Goal: Information Seeking & Learning: Learn about a topic

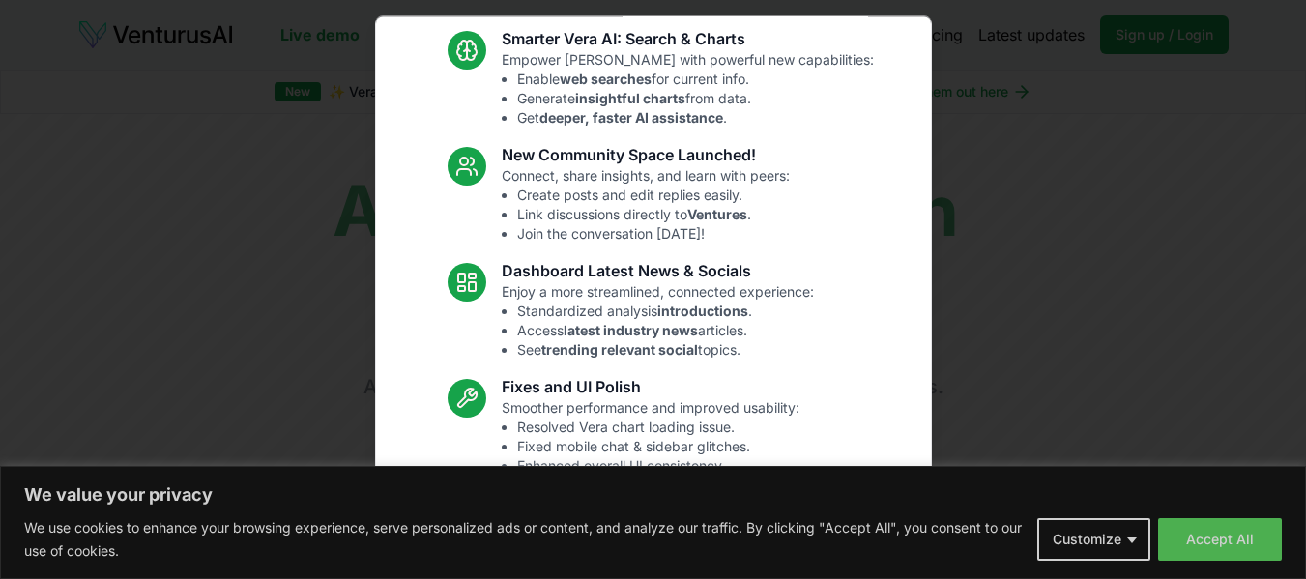
scroll to position [227, 0]
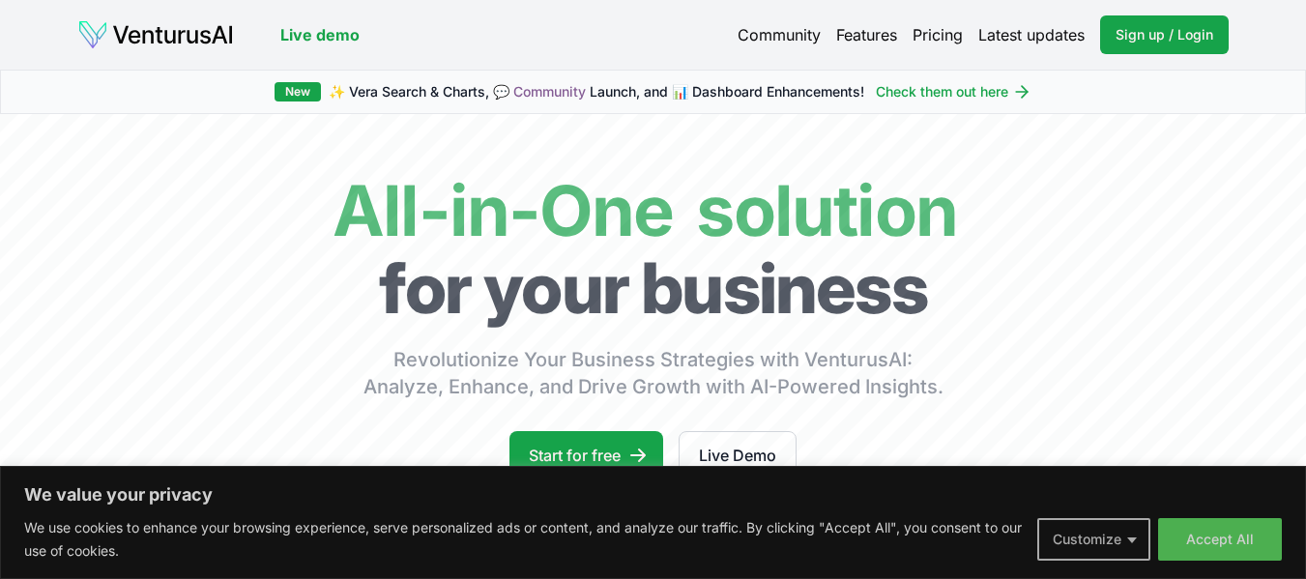
click at [1111, 543] on button "Customize" at bounding box center [1093, 539] width 113 height 43
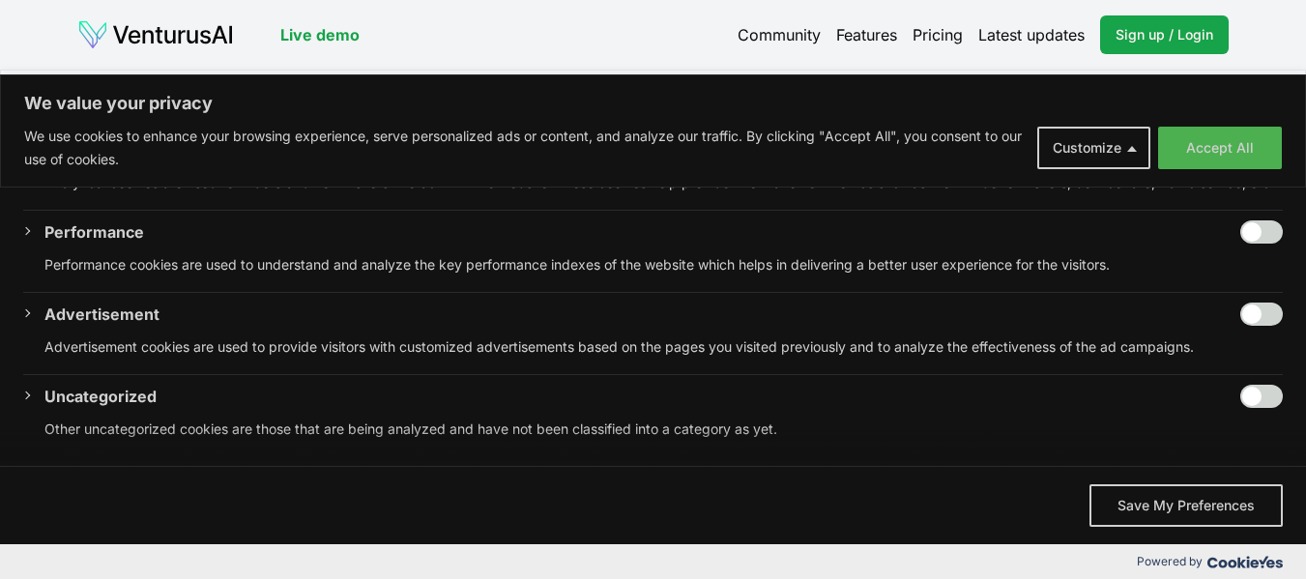
scroll to position [379, 0]
click at [1240, 223] on input "Enable Performance" at bounding box center [1261, 231] width 43 height 23
checkbox input "true"
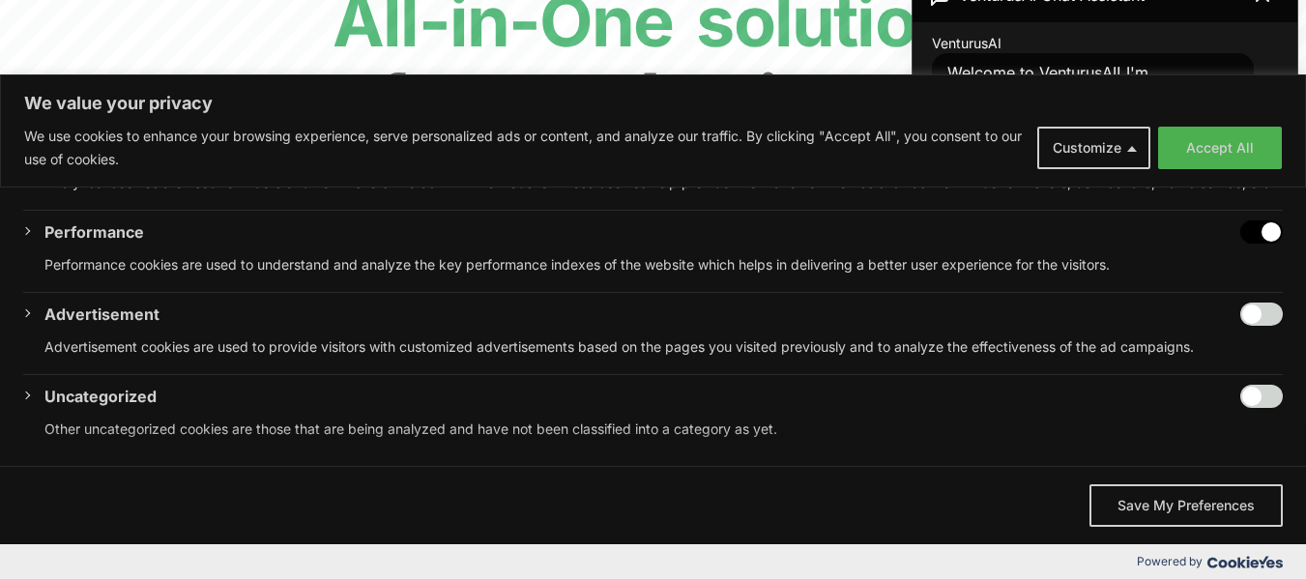
scroll to position [193, 0]
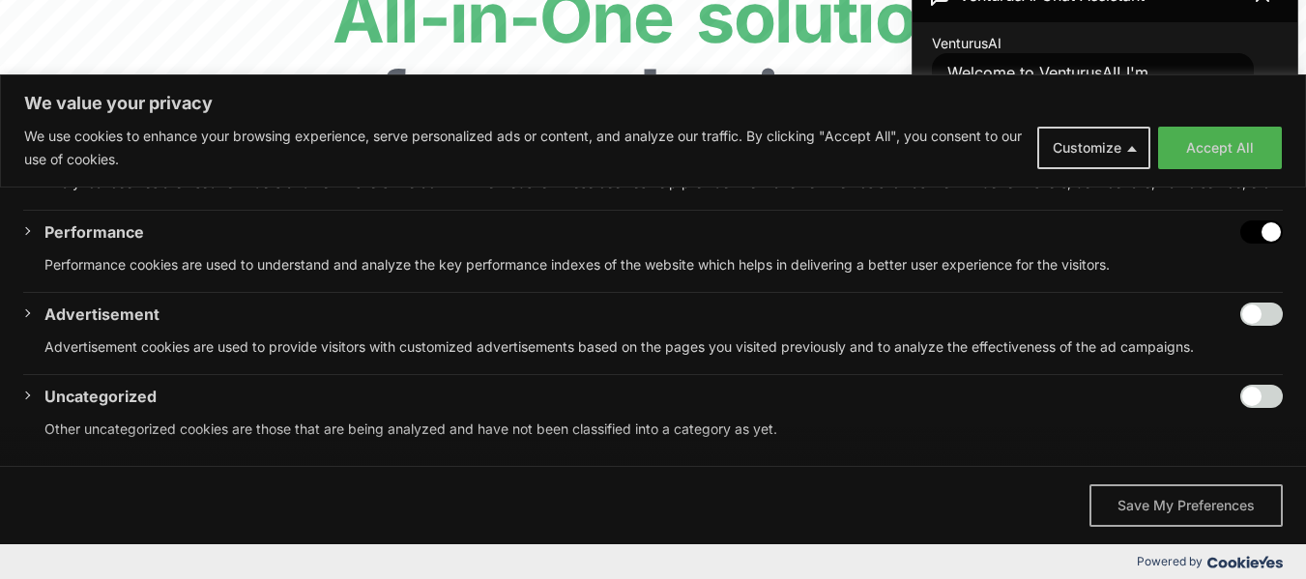
click at [1223, 505] on button "Save My Preferences" at bounding box center [1185, 505] width 193 height 43
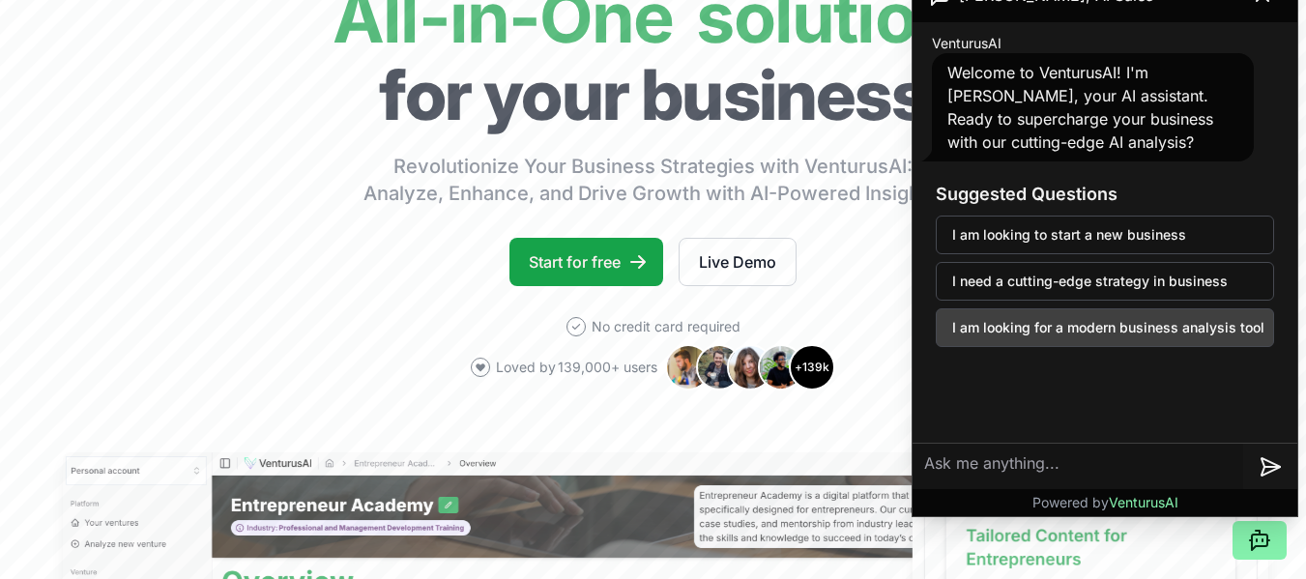
click at [1004, 321] on button "I am looking for a modern business analysis tool" at bounding box center [1105, 327] width 338 height 39
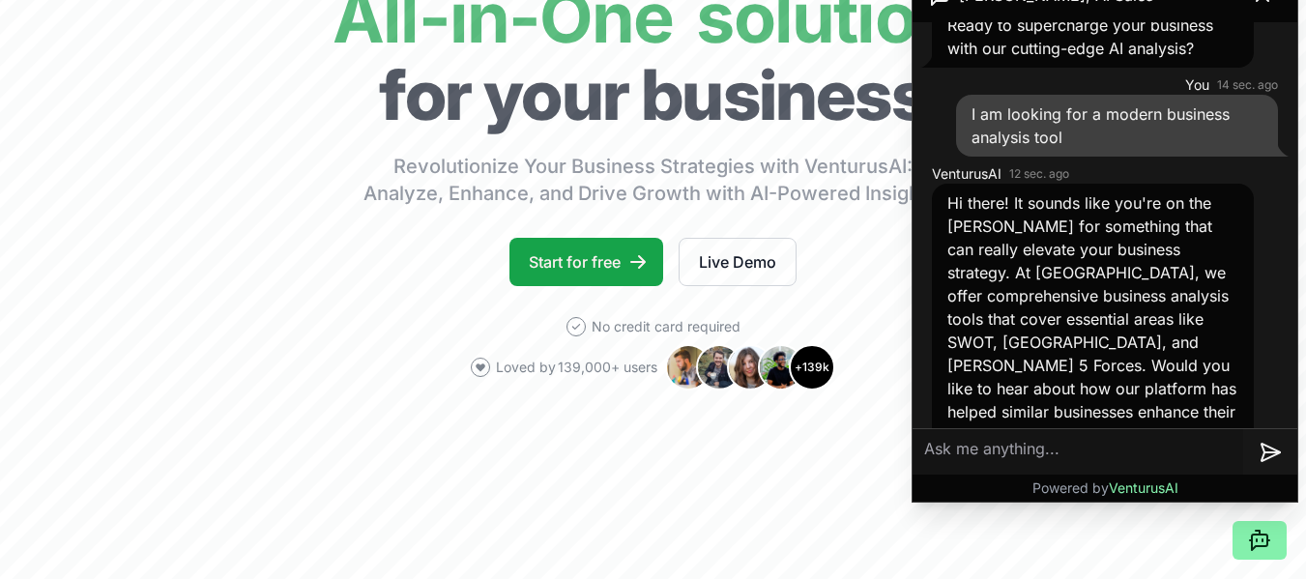
scroll to position [290, 0]
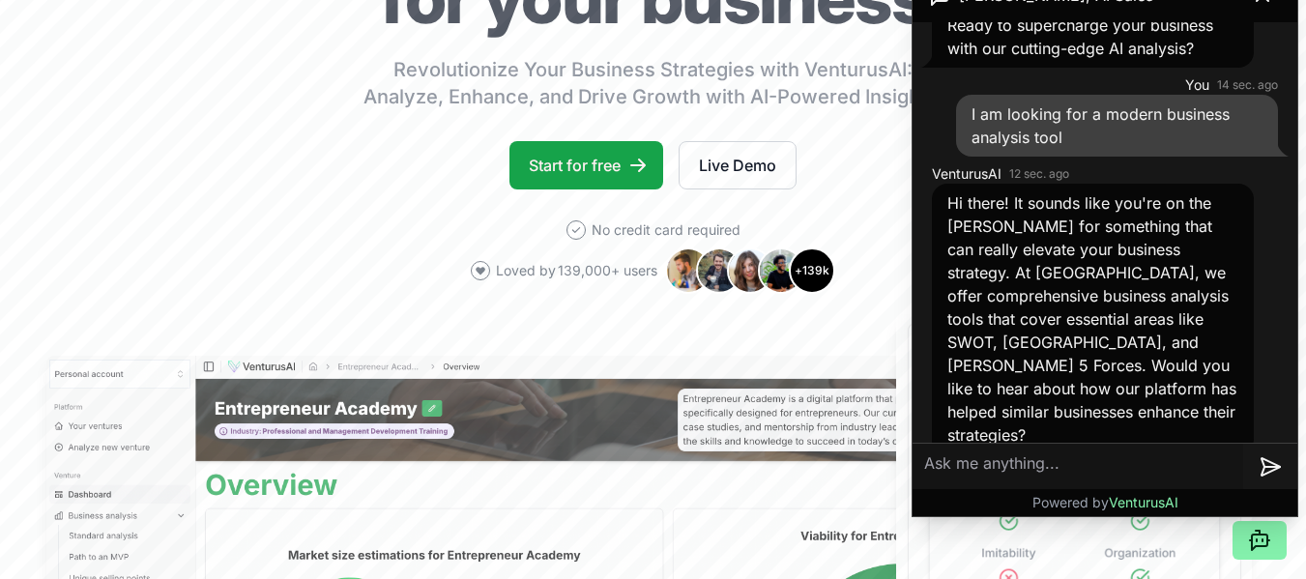
click at [947, 464] on textarea at bounding box center [1078, 467] width 331 height 46
type textarea "cost?"
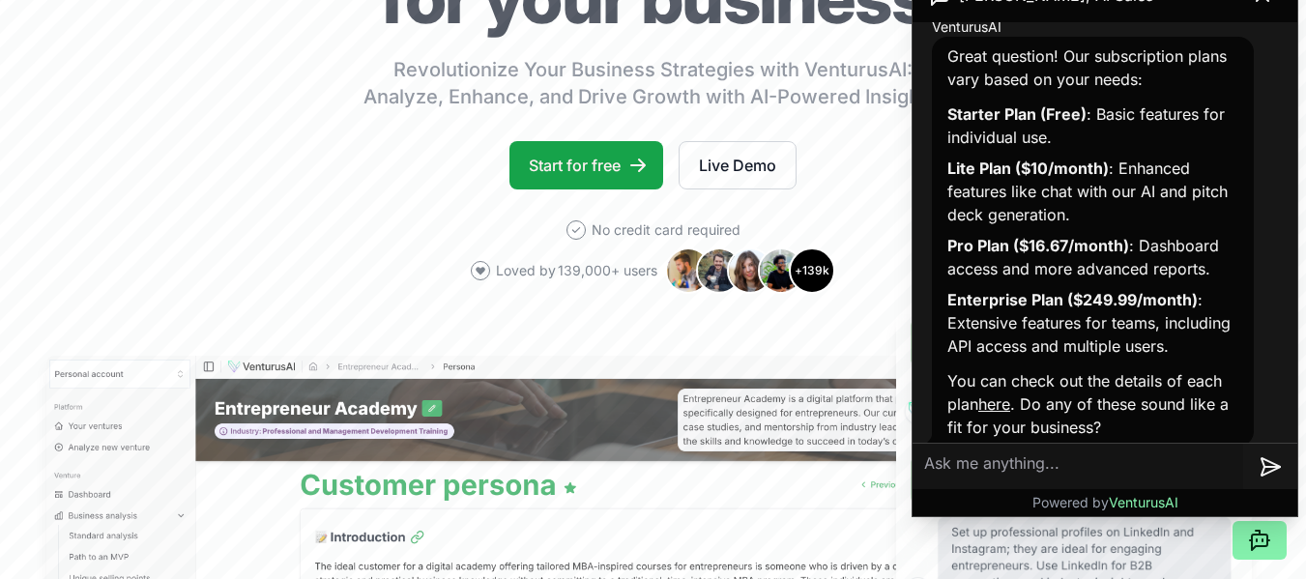
scroll to position [624, 0]
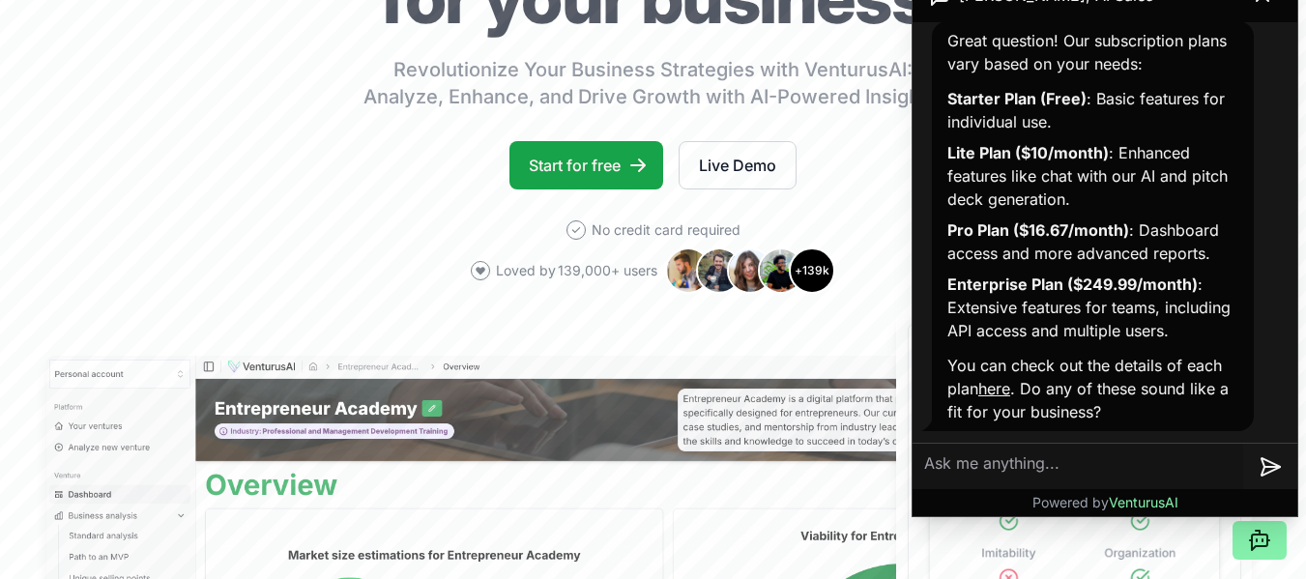
click at [1005, 389] on link "here" at bounding box center [994, 388] width 32 height 19
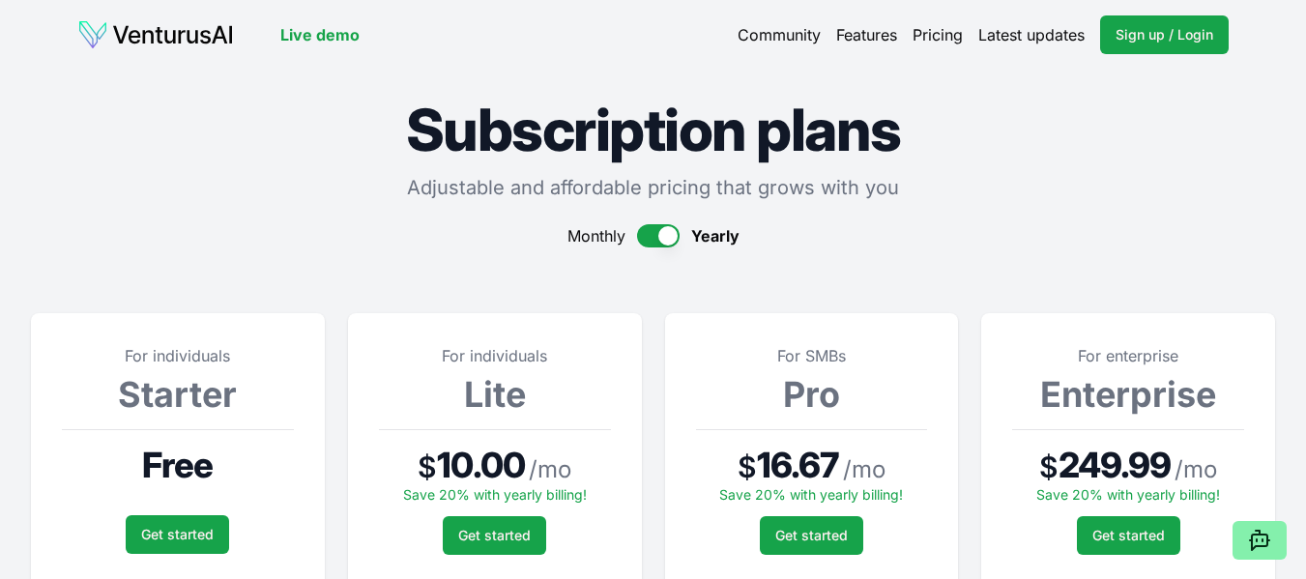
click at [660, 241] on button "button" at bounding box center [658, 235] width 43 height 23
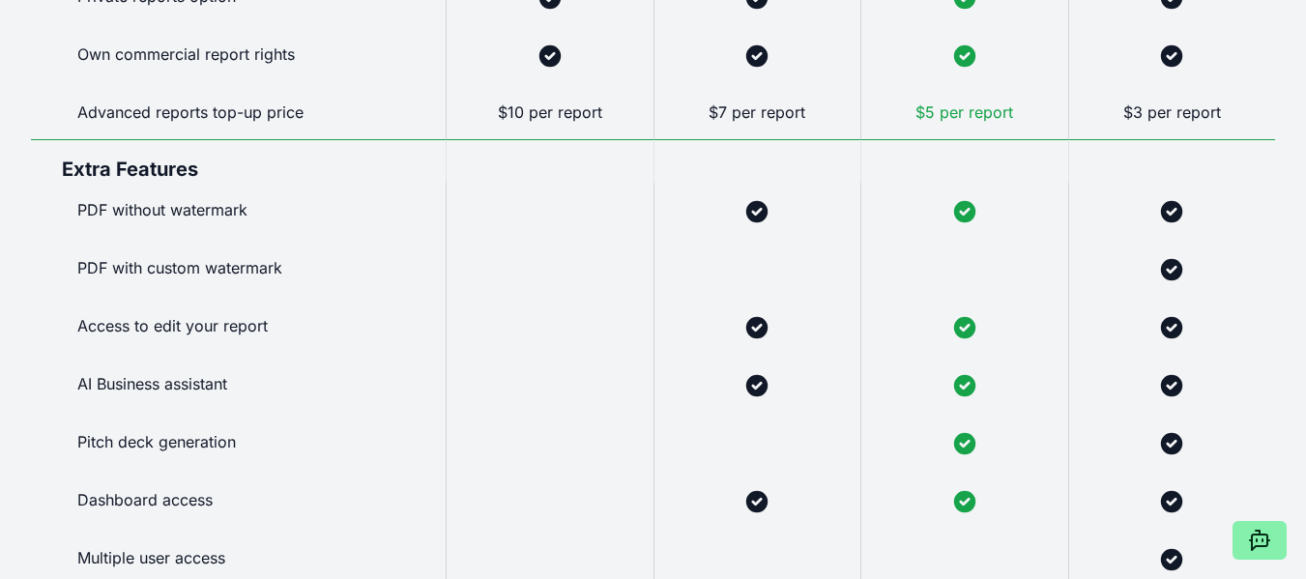
scroll to position [1547, 0]
